Goal: Check status

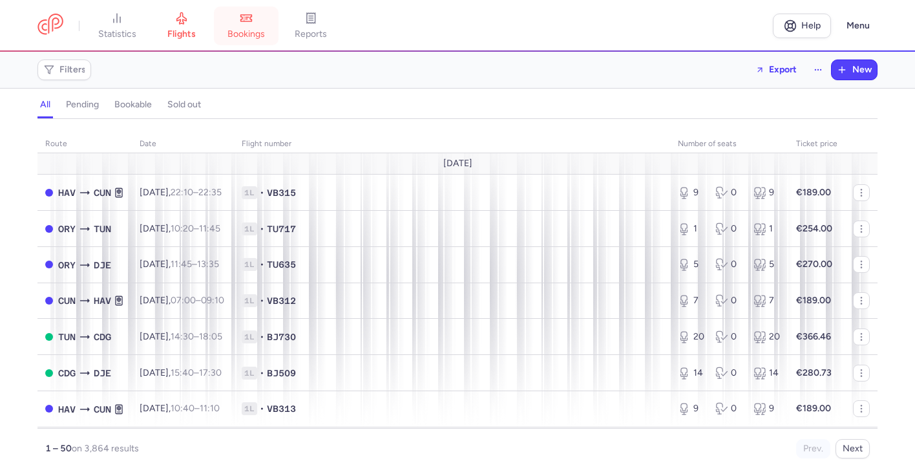
click at [255, 30] on span "bookings" at bounding box center [246, 34] width 37 height 12
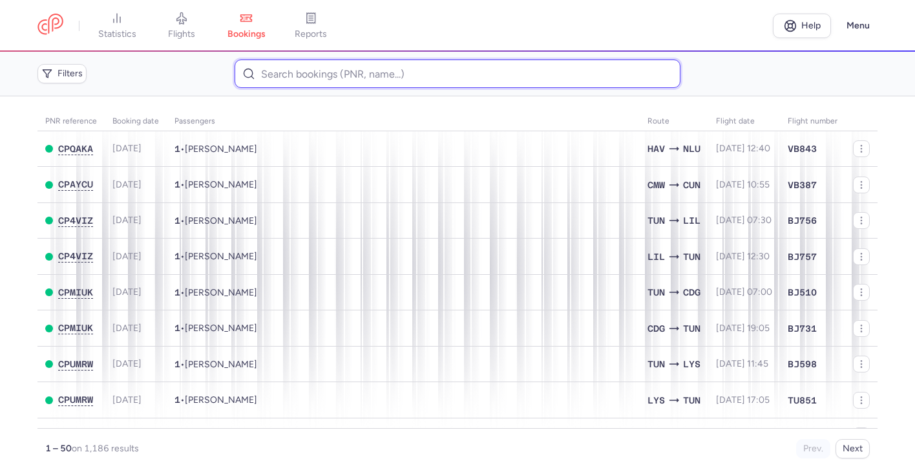
click at [287, 87] on input at bounding box center [457, 73] width 445 height 28
paste input "CP7FGU"
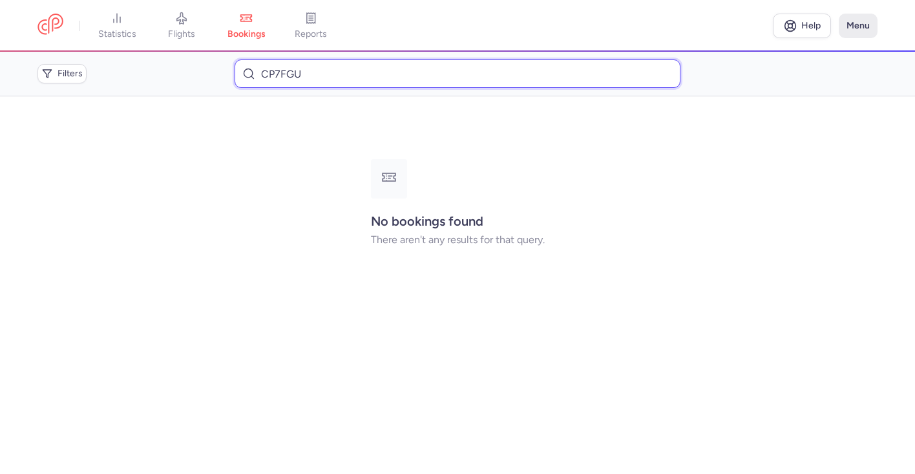
type input "CP7FGU"
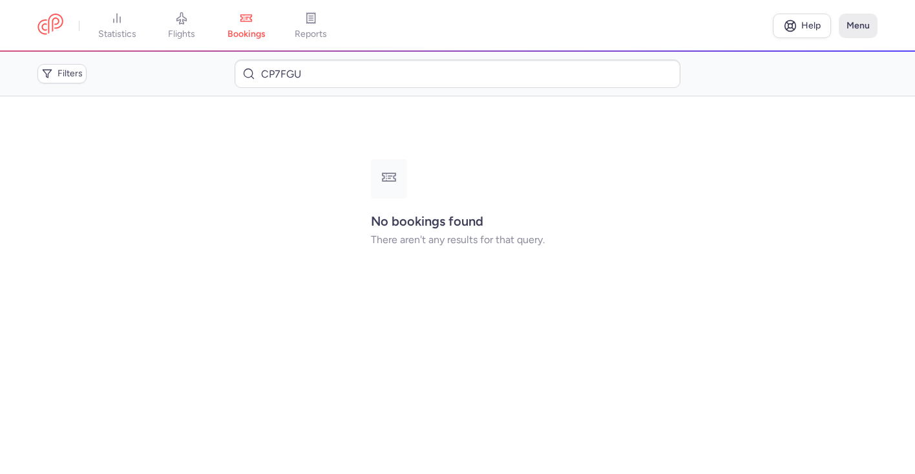
click at [860, 19] on button "Menu" at bounding box center [858, 26] width 39 height 25
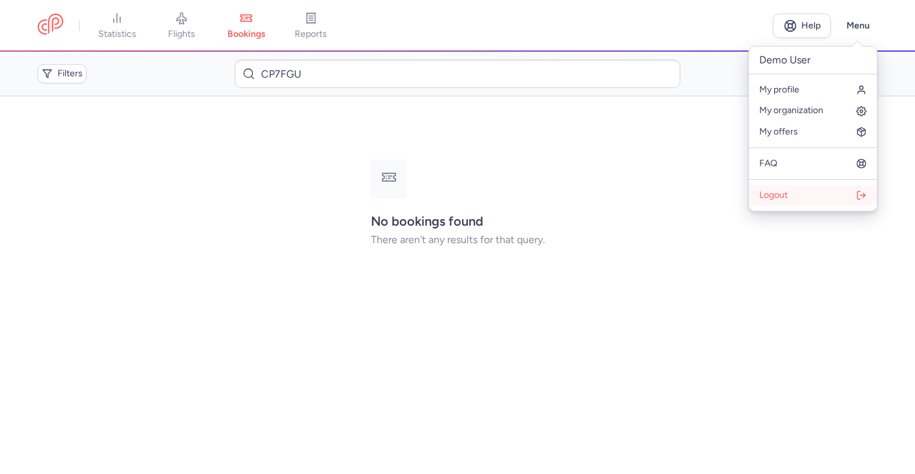
click at [824, 194] on button "Logout" at bounding box center [813, 195] width 128 height 21
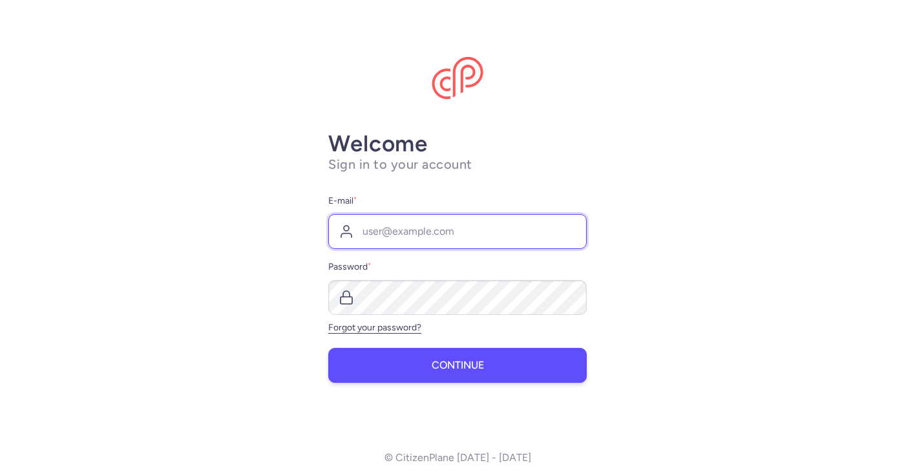
type input "[PERSON_NAME][EMAIL_ADDRESS][DOMAIN_NAME]"
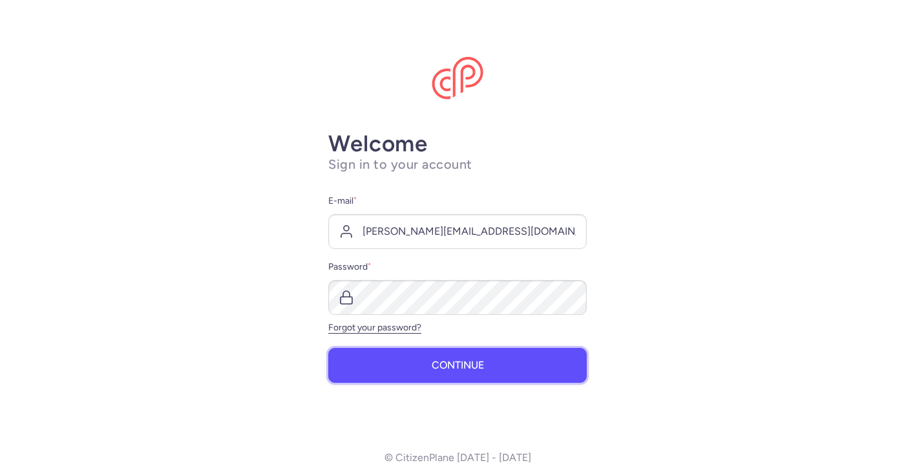
click at [443, 368] on span "Continue" at bounding box center [458, 365] width 52 height 12
